Goal: Information Seeking & Learning: Learn about a topic

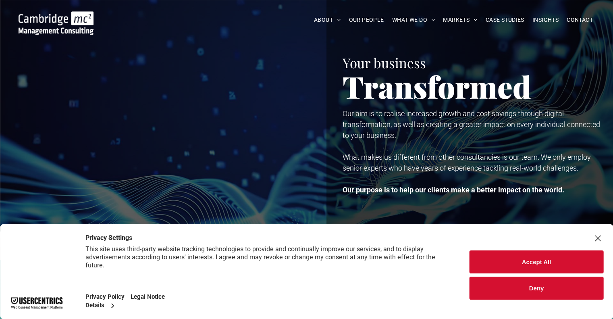
click at [546, 288] on button "Deny" at bounding box center [536, 287] width 134 height 23
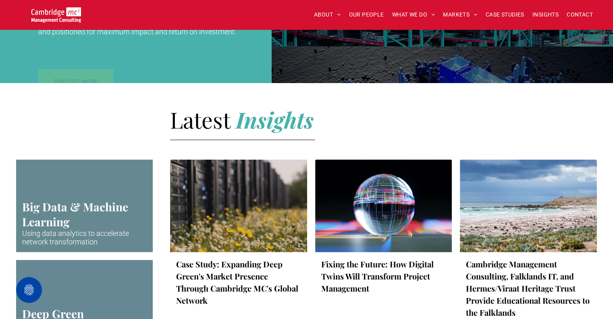
scroll to position [1629, 0]
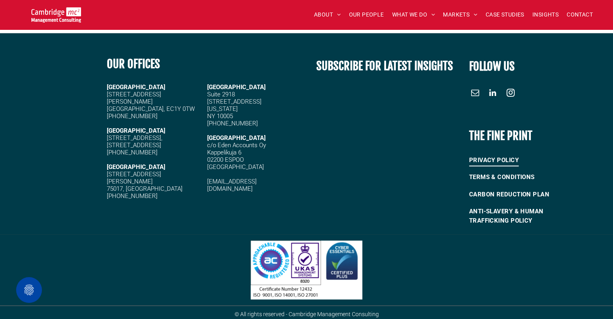
click at [486, 153] on span "PRIVACY POLICY" at bounding box center [494, 159] width 50 height 13
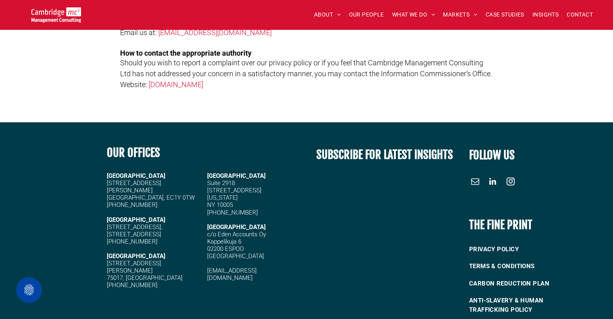
scroll to position [1410, 0]
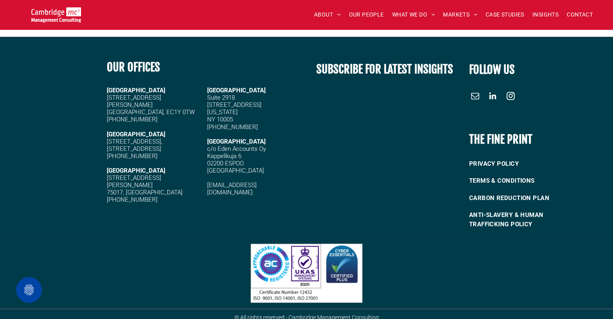
click at [318, 313] on span "© All rights reserved - Cambridge Management Consulting" at bounding box center [306, 316] width 144 height 6
drag, startPoint x: 348, startPoint y: 312, endPoint x: 379, endPoint y: 311, distance: 31.0
click at [349, 313] on span "© All rights reserved - Cambridge Management Consulting" at bounding box center [306, 316] width 144 height 6
click at [379, 313] on h6 "© All rights reserved - Cambridge Management Consulting" at bounding box center [306, 316] width 232 height 6
click at [478, 157] on span "PRIVACY POLICY" at bounding box center [494, 163] width 50 height 13
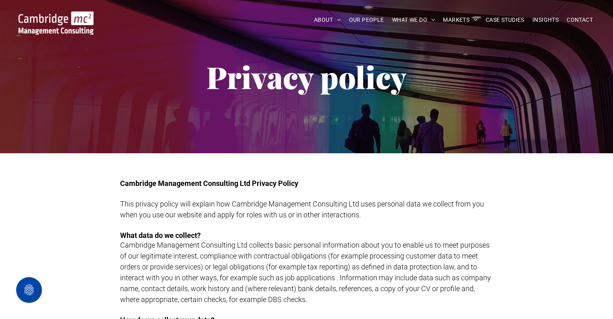
drag, startPoint x: 396, startPoint y: 269, endPoint x: 417, endPoint y: 301, distance: 38.6
click at [398, 269] on span "Cambridge Management Consulting Ltd collects basic personal information about y…" at bounding box center [305, 271] width 371 height 63
